Goal: Task Accomplishment & Management: Complete application form

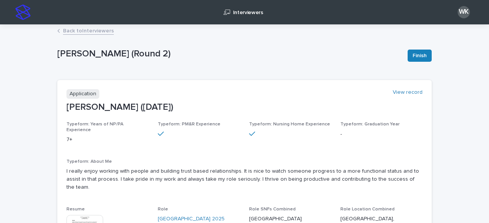
scroll to position [38, 0]
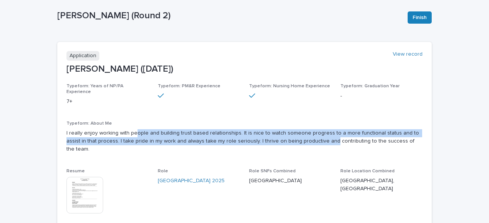
drag, startPoint x: 133, startPoint y: 125, endPoint x: 305, endPoint y: 136, distance: 172.3
click at [305, 136] on p "I really enjoy working with people and building trust based relationships. It i…" at bounding box center [244, 141] width 356 height 24
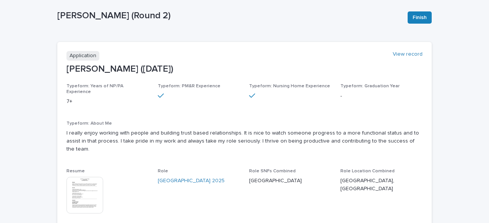
click at [92, 180] on img at bounding box center [84, 195] width 37 height 37
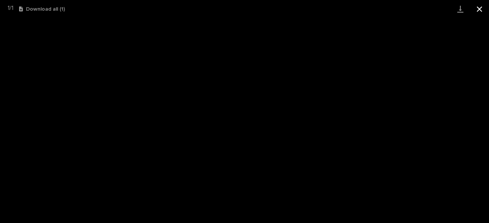
click at [480, 6] on button "Close gallery" at bounding box center [479, 9] width 19 height 18
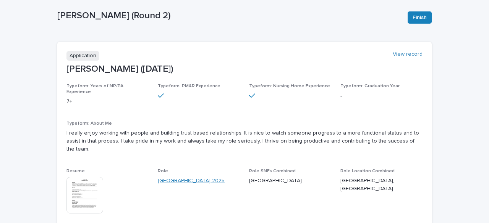
click at [177, 177] on link "[GEOGRAPHIC_DATA] 2025" at bounding box center [191, 181] width 67 height 8
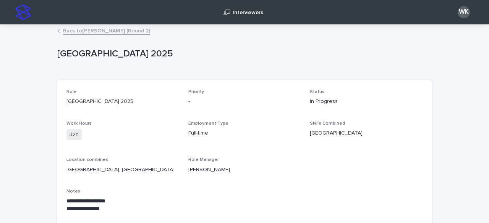
click at [95, 27] on link "Back to [PERSON_NAME] (Round 2)" at bounding box center [106, 30] width 87 height 9
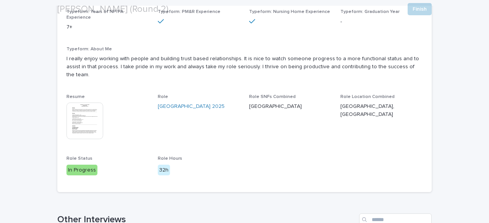
scroll to position [115, 0]
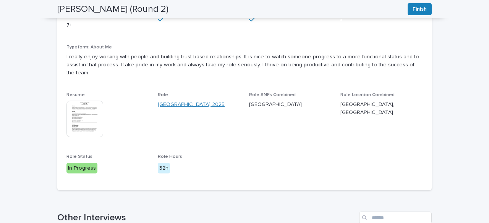
click at [220, 101] on link "[GEOGRAPHIC_DATA] 2025" at bounding box center [191, 105] width 67 height 8
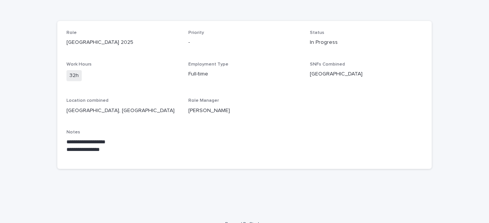
scroll to position [70, 0]
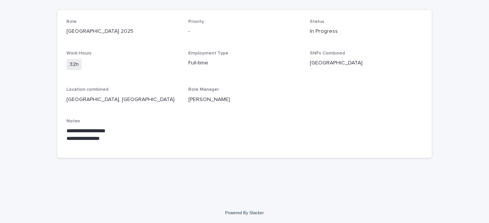
drag, startPoint x: 63, startPoint y: 32, endPoint x: 144, endPoint y: 29, distance: 81.0
click at [144, 29] on div "**********" at bounding box center [244, 84] width 374 height 148
copy p "[GEOGRAPHIC_DATA], [GEOGRAPHIC_DATA]"
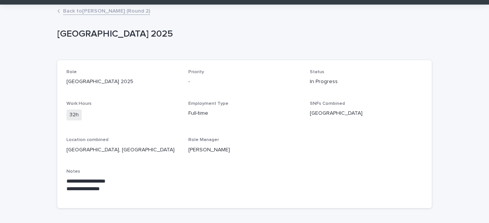
scroll to position [0, 0]
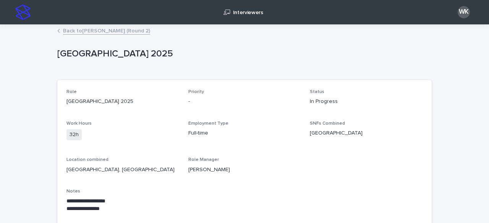
click at [92, 23] on div "Interviewers" at bounding box center [239, 12] width 411 height 24
click at [93, 27] on link "Back to [PERSON_NAME] (Round 2)" at bounding box center [106, 30] width 87 height 9
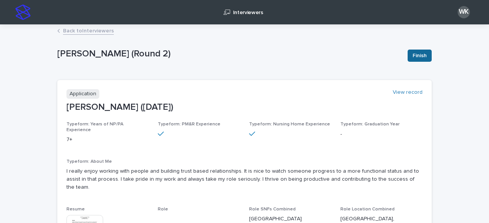
click at [416, 58] on span "Finish" at bounding box center [420, 56] width 14 height 8
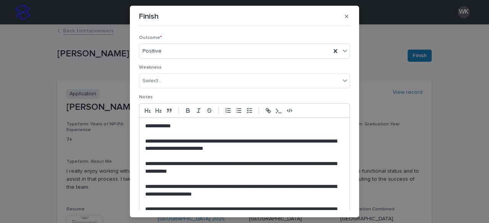
click at [235, 147] on p "**********" at bounding box center [242, 145] width 195 height 15
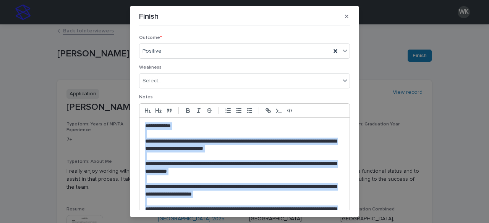
paste div
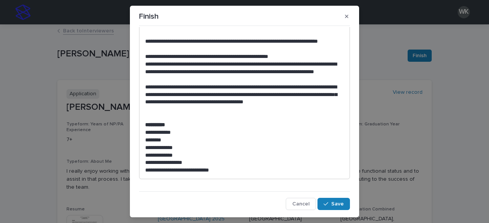
scroll to position [349, 0]
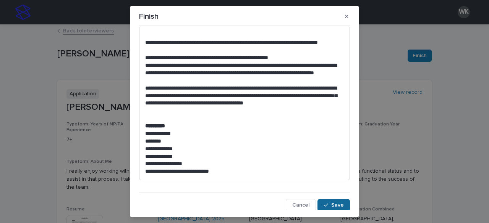
click at [331, 204] on span "Save" at bounding box center [337, 205] width 13 height 5
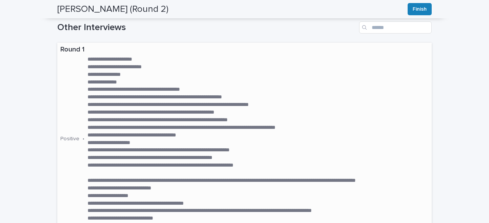
scroll to position [306, 0]
click at [107, 131] on p "**********" at bounding box center [250, 135] width 327 height 8
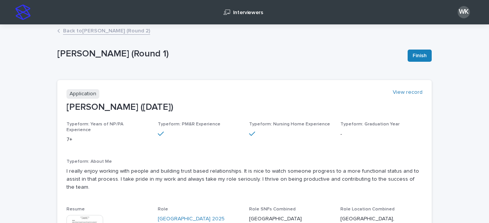
click at [79, 26] on link "Back to [PERSON_NAME] (Round 2)" at bounding box center [106, 30] width 87 height 9
click at [80, 32] on link "Back to Interviewers" at bounding box center [88, 30] width 51 height 9
